Goal: Task Accomplishment & Management: Use online tool/utility

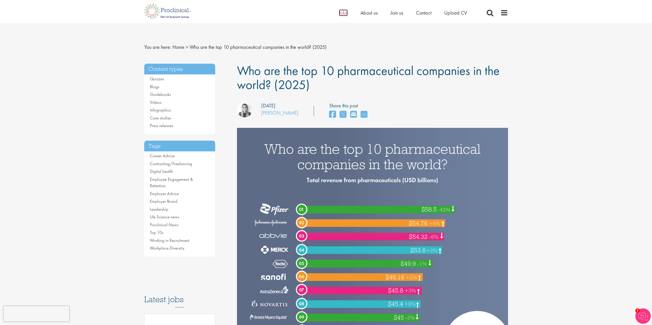
click at [344, 14] on span "Jobs" at bounding box center [343, 12] width 9 height 7
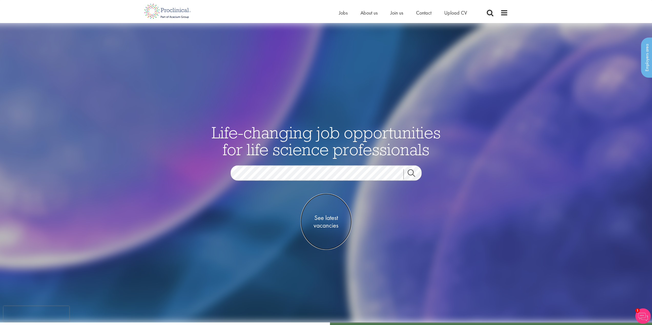
click at [336, 220] on span "See latest vacancies" at bounding box center [325, 221] width 51 height 15
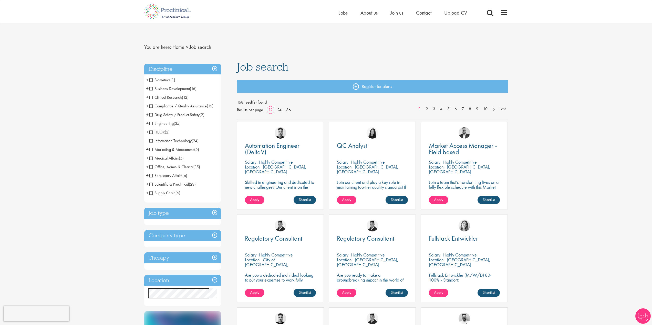
click at [154, 278] on h3 "Location" at bounding box center [182, 280] width 77 height 11
